Goal: Check status: Check status

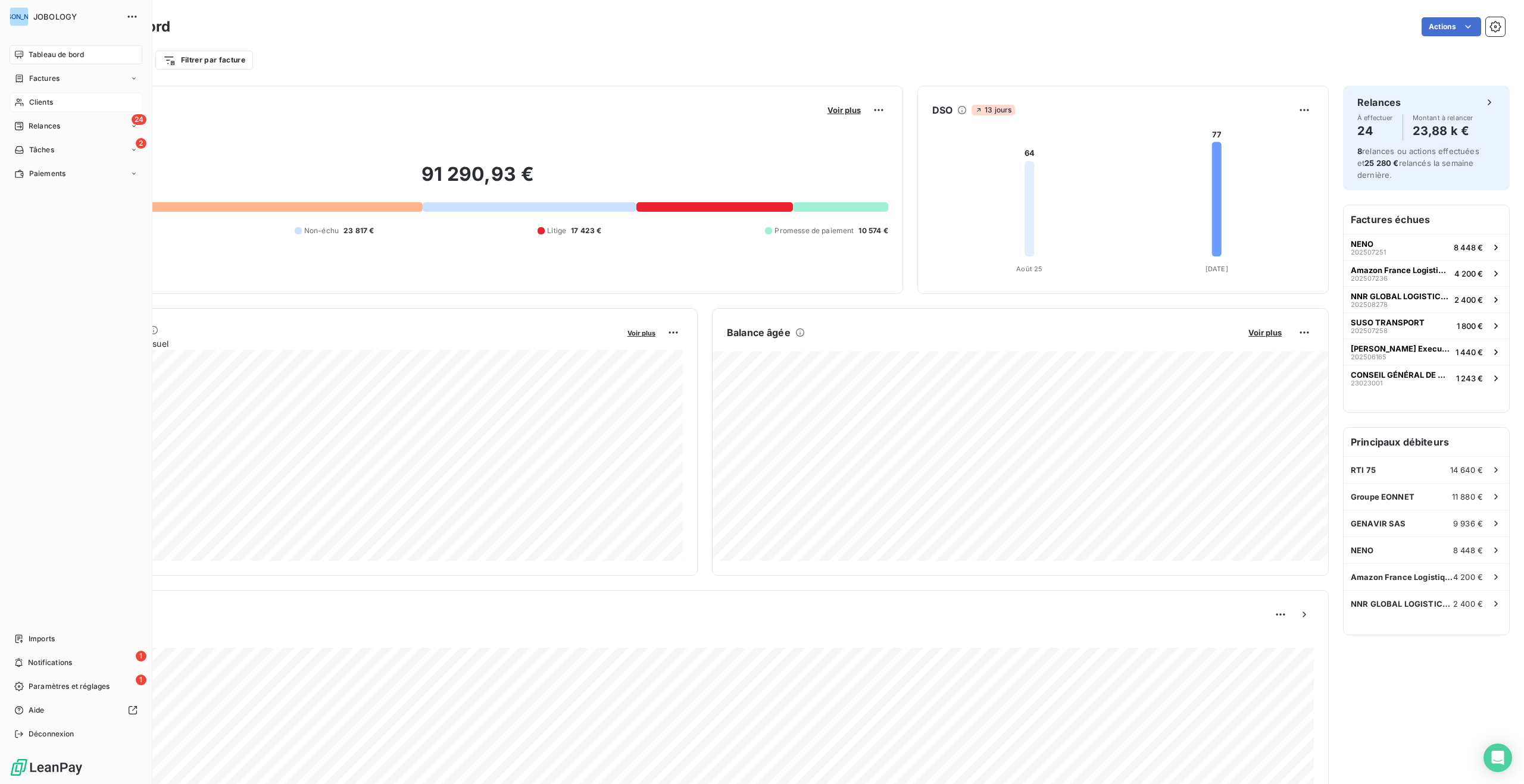
click at [25, 97] on div "Clients" at bounding box center [75, 102] width 133 height 19
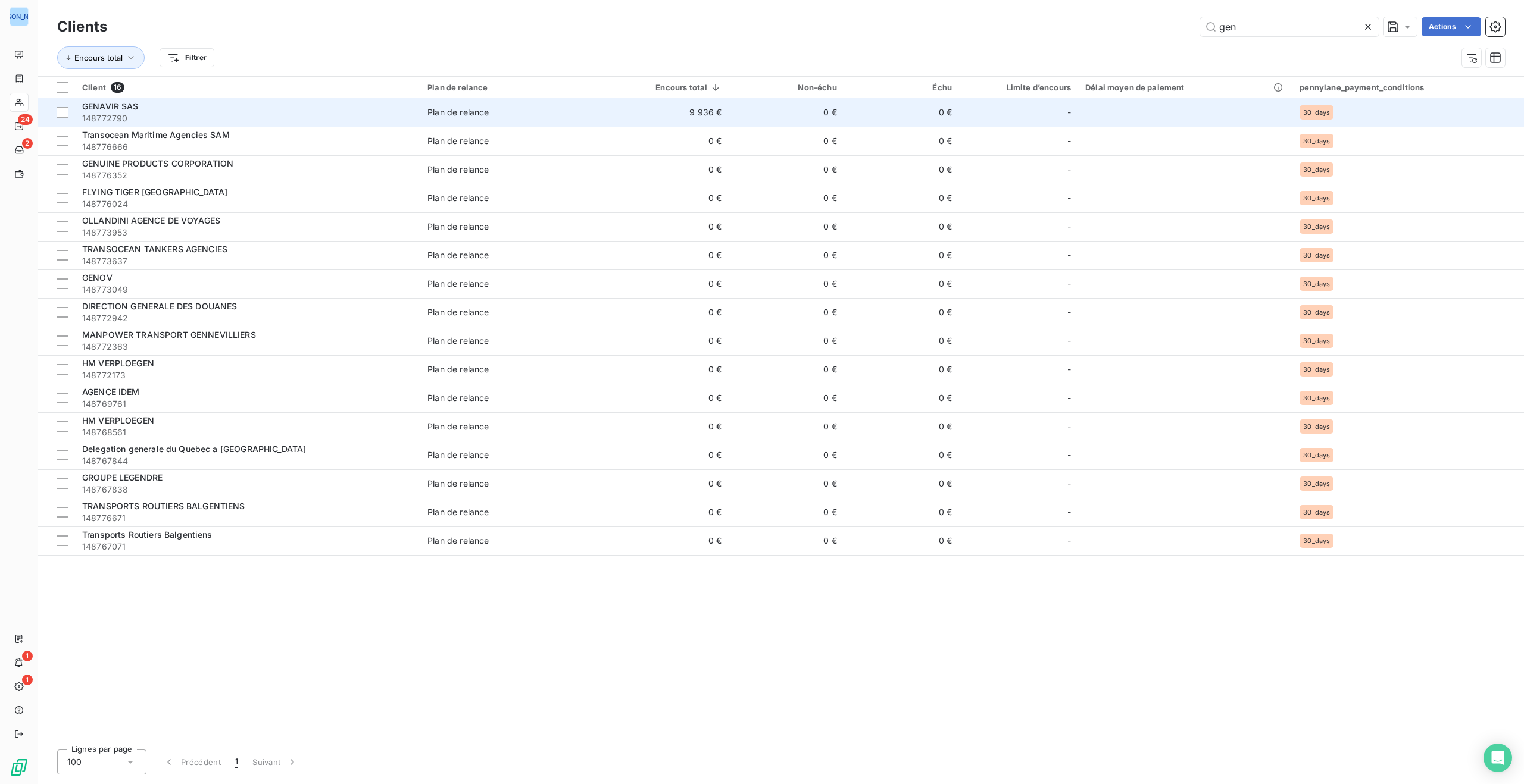
type input "gen"
click at [768, 104] on td "0 €" at bounding box center [786, 112] width 115 height 28
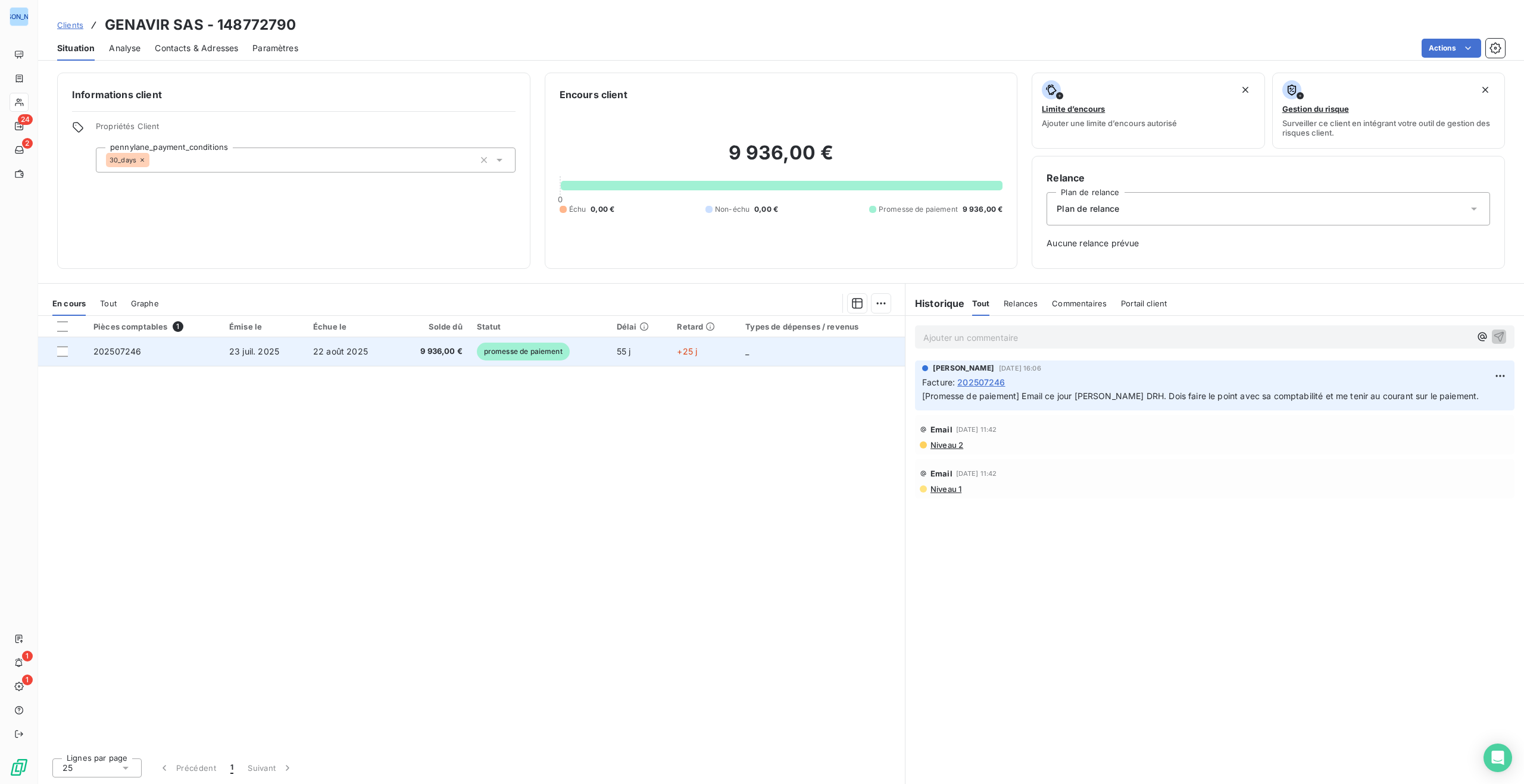
click at [550, 348] on span "promesse de paiement" at bounding box center [523, 351] width 93 height 18
